Goal: Navigation & Orientation: Find specific page/section

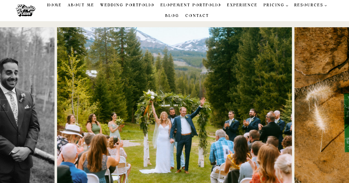
click at [136, 7] on link "Wedding Portfolio" at bounding box center [127, 5] width 60 height 11
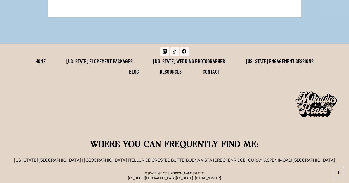
scroll to position [4334, 0]
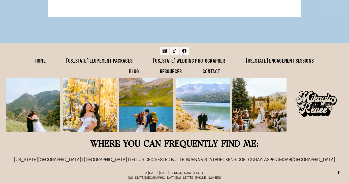
click at [138, 71] on link "Blog" at bounding box center [134, 71] width 31 height 11
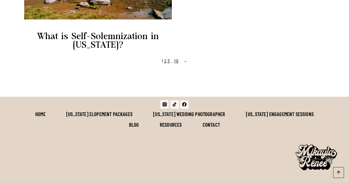
scroll to position [565, 0]
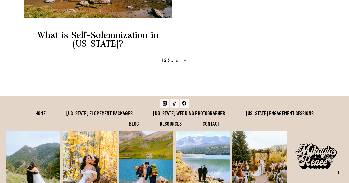
click at [201, 115] on link "[US_STATE] Wedding Photographer" at bounding box center [189, 112] width 93 height 11
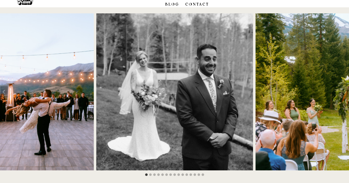
scroll to position [15, 0]
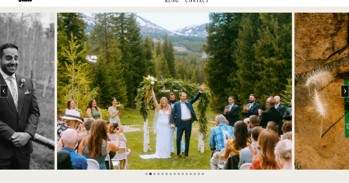
click at [341, 91] on button "Next slide" at bounding box center [345, 91] width 8 height 12
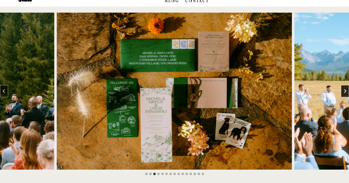
click at [341, 91] on button "Next slide" at bounding box center [345, 91] width 8 height 12
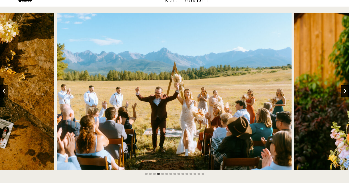
click at [341, 91] on button "Next slide" at bounding box center [345, 91] width 8 height 12
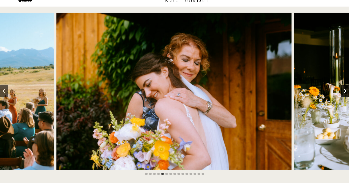
click at [341, 91] on button "Next slide" at bounding box center [345, 91] width 8 height 12
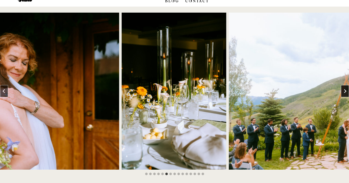
click at [341, 91] on button "Next slide" at bounding box center [345, 91] width 8 height 12
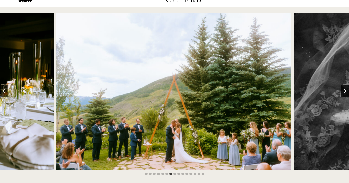
click at [341, 91] on button "Next slide" at bounding box center [345, 91] width 8 height 12
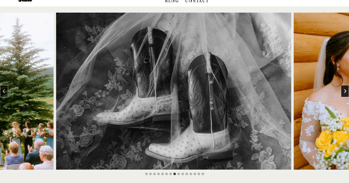
click at [342, 92] on button "Next slide" at bounding box center [345, 91] width 8 height 12
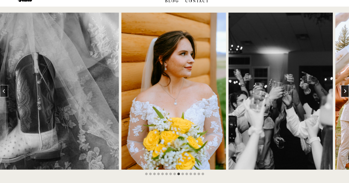
click at [343, 92] on icon "Next slide" at bounding box center [345, 91] width 4 height 4
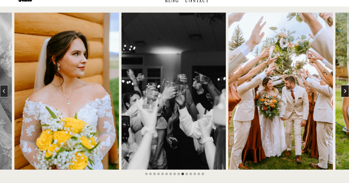
click at [343, 92] on icon "Next slide" at bounding box center [345, 91] width 4 height 4
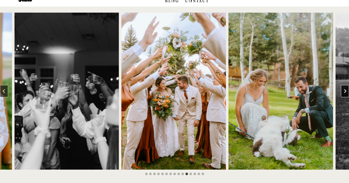
click at [343, 92] on icon "Next slide" at bounding box center [345, 91] width 4 height 4
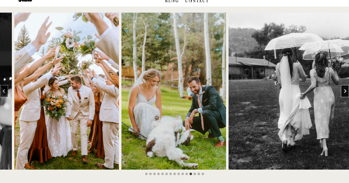
click at [343, 92] on icon "Next slide" at bounding box center [345, 91] width 4 height 4
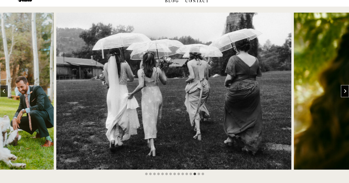
click at [343, 92] on icon "Next slide" at bounding box center [345, 91] width 4 height 4
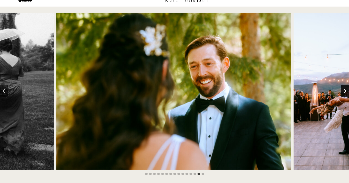
click at [343, 92] on icon "Next slide" at bounding box center [345, 91] width 4 height 4
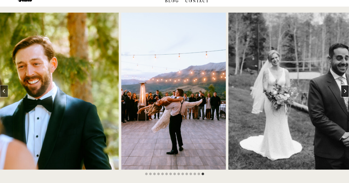
click at [343, 92] on icon "Go to first slide" at bounding box center [345, 91] width 4 height 4
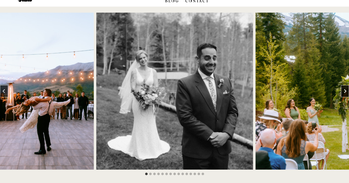
click at [343, 92] on icon "Go to first slide" at bounding box center [345, 91] width 4 height 4
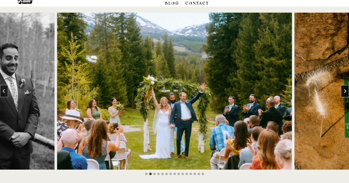
scroll to position [0, 0]
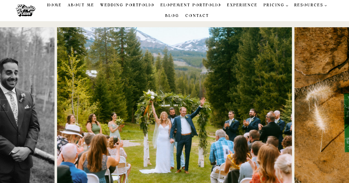
click at [79, 7] on link "About Me" at bounding box center [81, 5] width 32 height 11
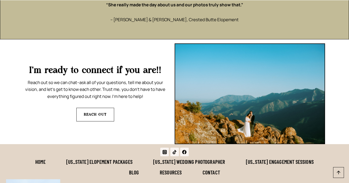
scroll to position [1133, 0]
